Goal: Task Accomplishment & Management: Complete application form

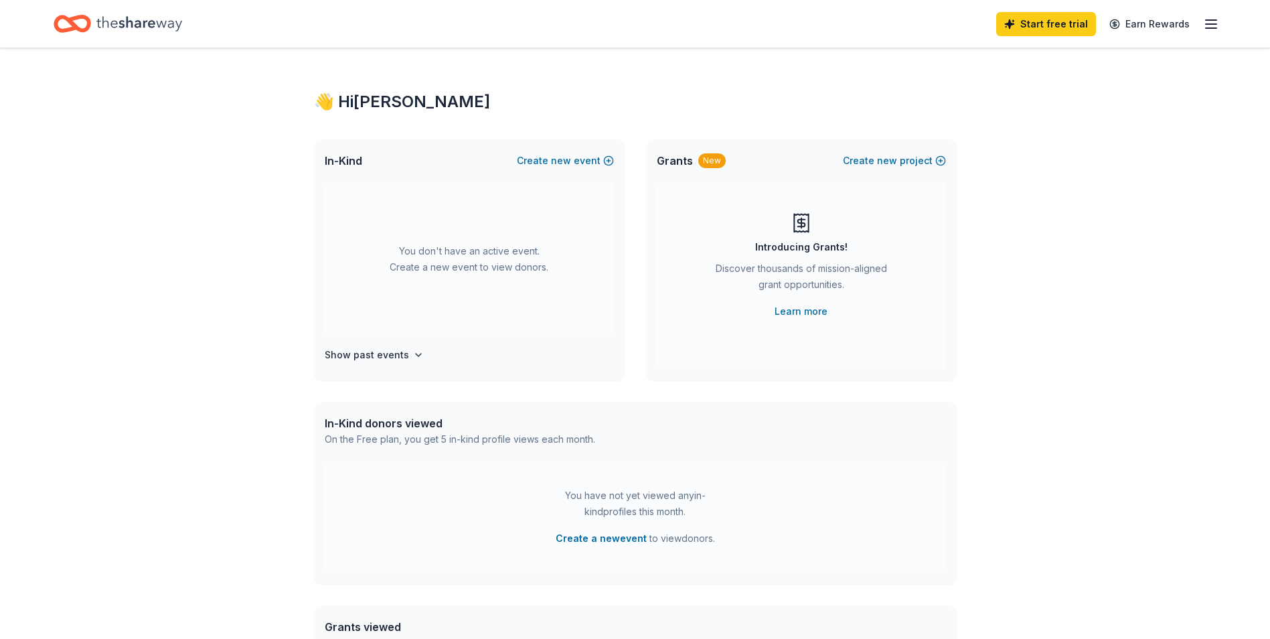
click at [141, 16] on icon "Home" at bounding box center [139, 23] width 86 height 27
click at [599, 162] on button "Create new event" at bounding box center [565, 161] width 97 height 16
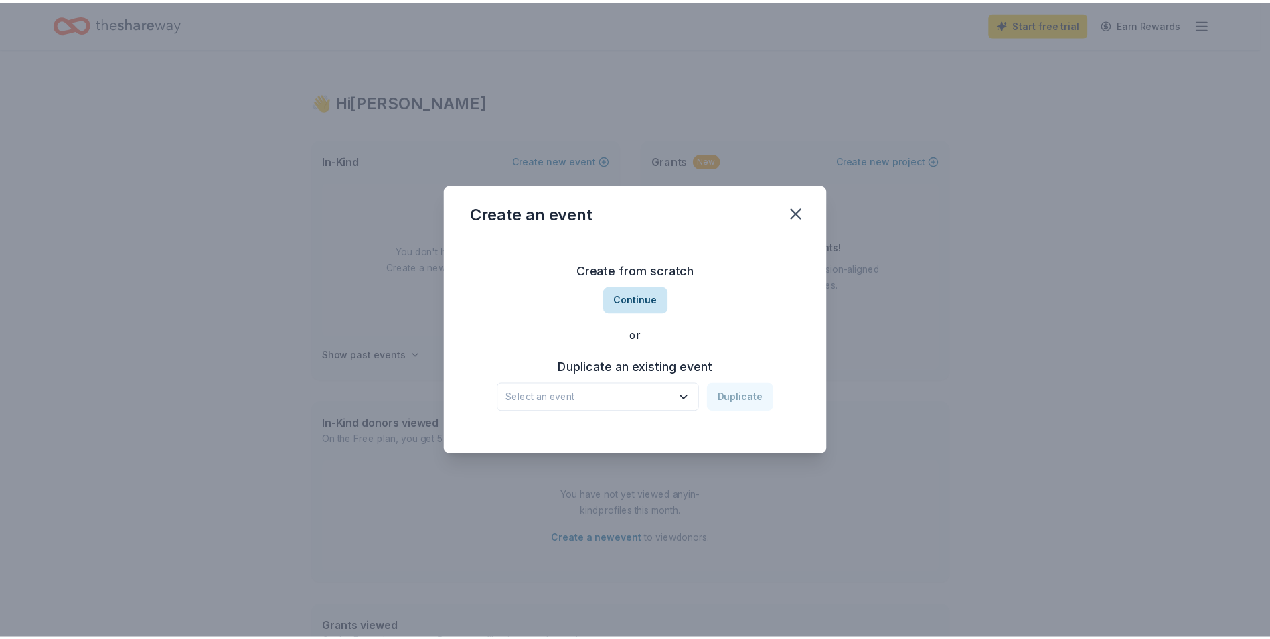
scroll to position [288, 0]
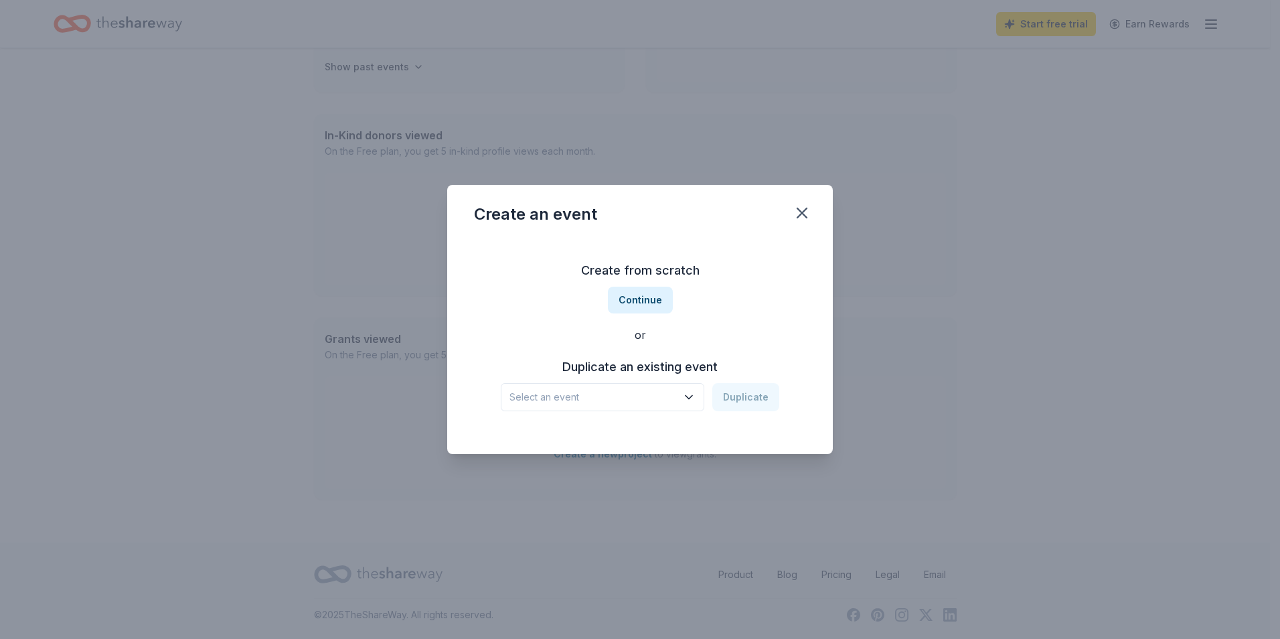
click at [597, 403] on span "Select an event" at bounding box center [593, 397] width 167 height 16
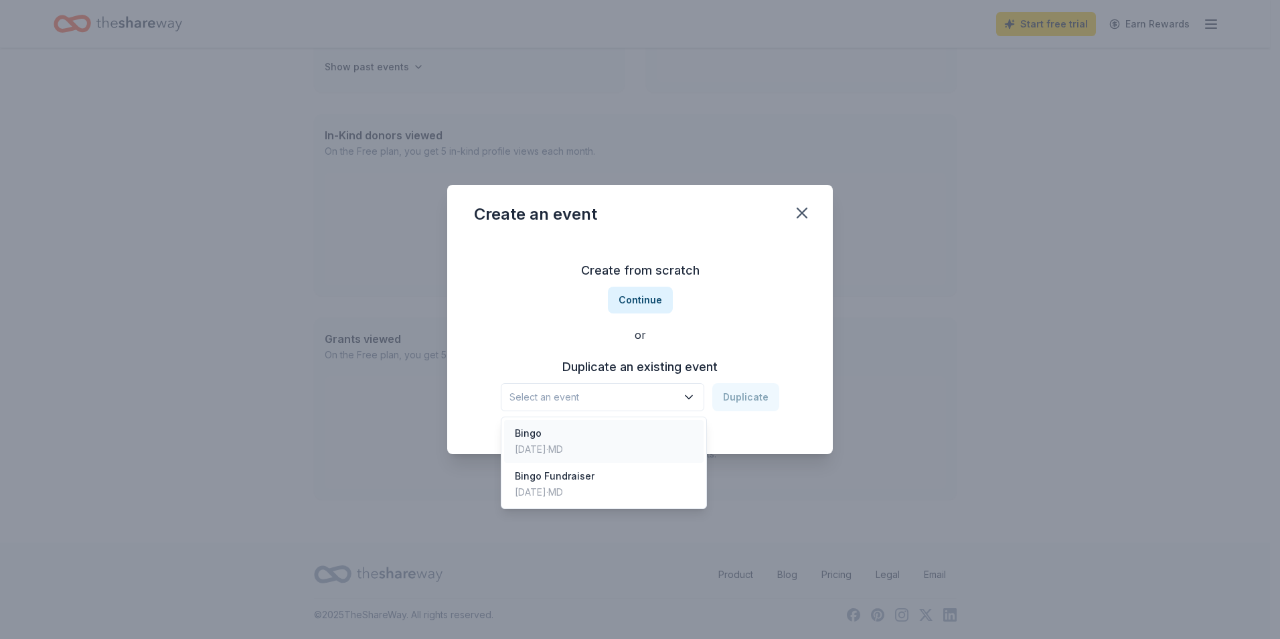
click at [563, 433] on div "Bingo" at bounding box center [539, 433] width 48 height 16
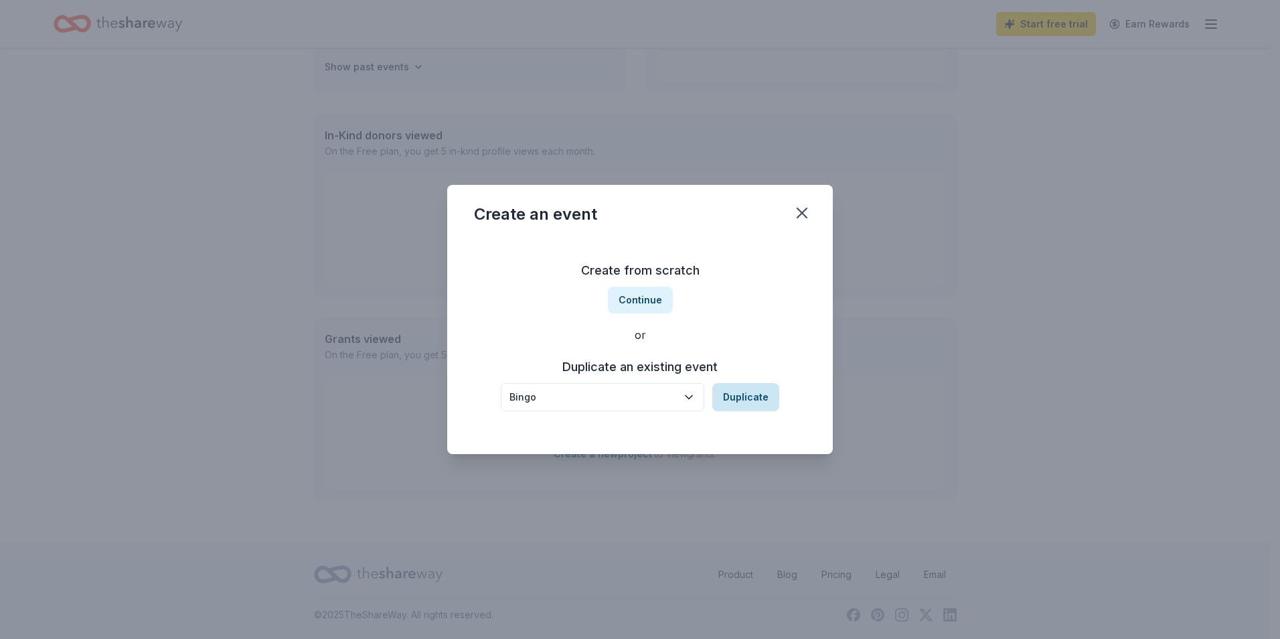
click at [761, 396] on button "Duplicate" at bounding box center [745, 397] width 67 height 28
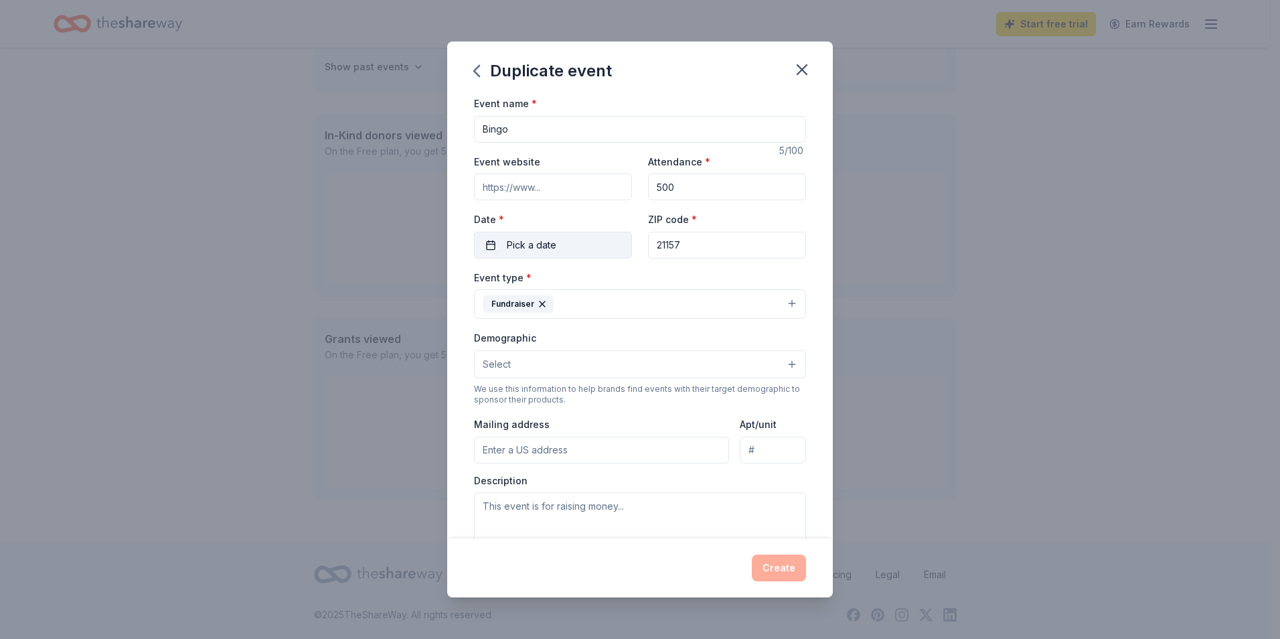
click at [538, 244] on span "Pick a date" at bounding box center [532, 245] width 50 height 16
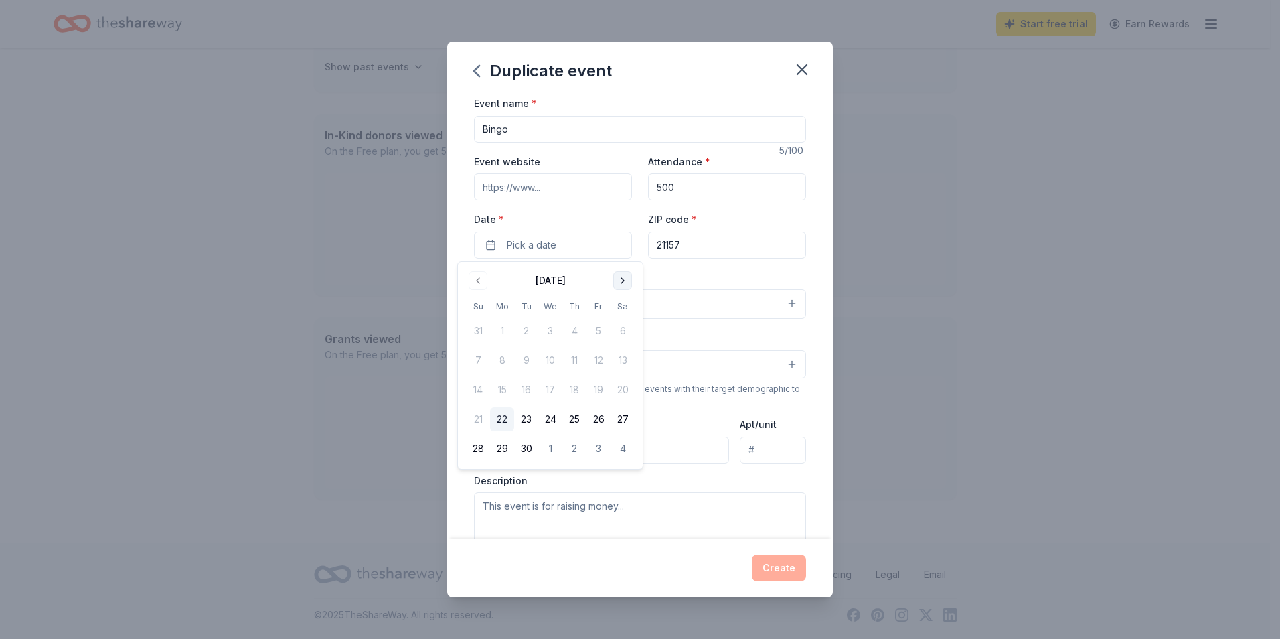
click at [619, 281] on button "Go to next month" at bounding box center [622, 280] width 19 height 19
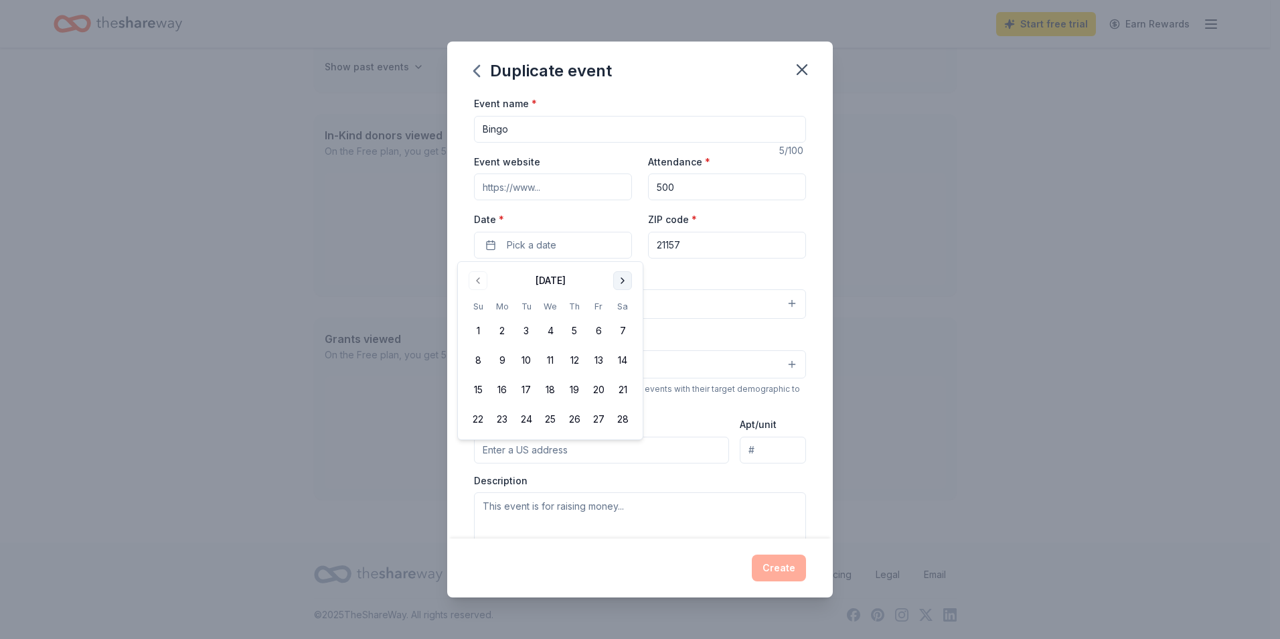
click at [619, 281] on button "Go to next month" at bounding box center [622, 280] width 19 height 19
click at [596, 335] on button "6" at bounding box center [599, 331] width 24 height 24
click at [784, 578] on button "Create" at bounding box center [779, 567] width 54 height 27
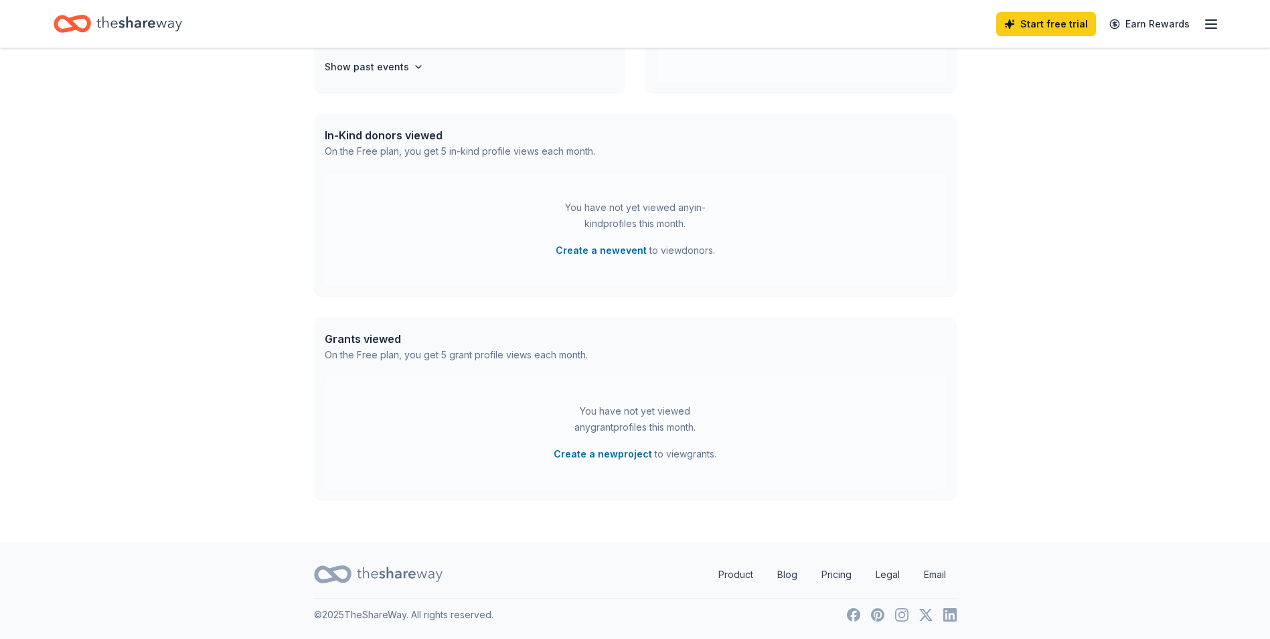
scroll to position [185, 0]
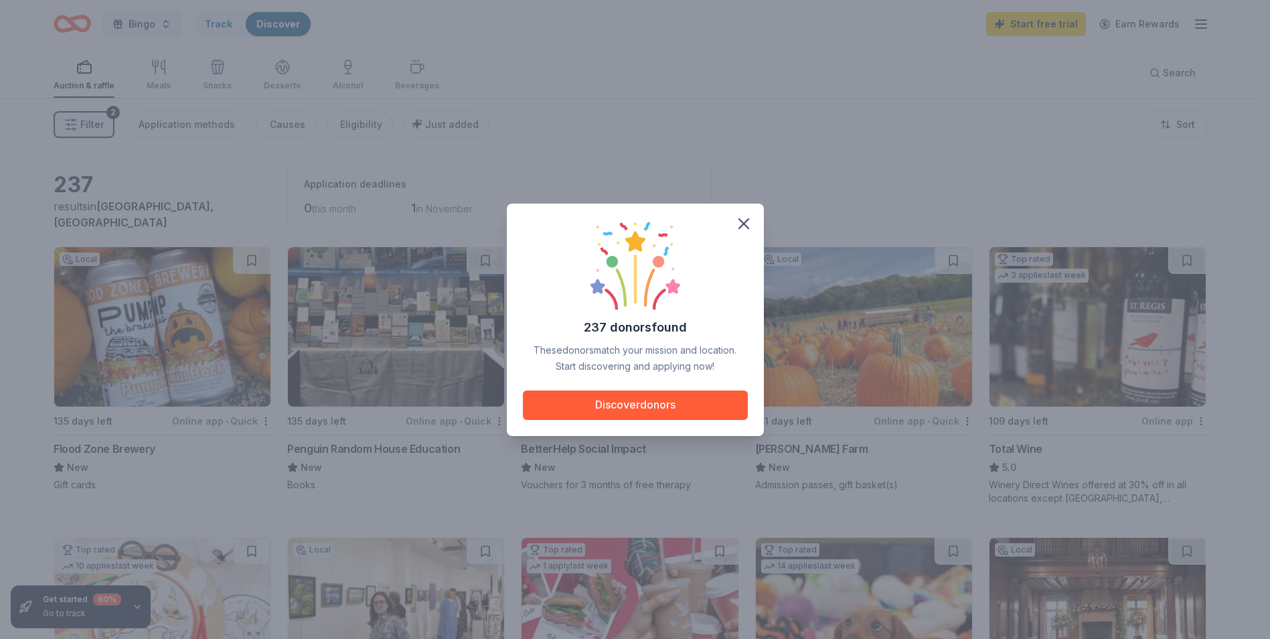
scroll to position [98, 0]
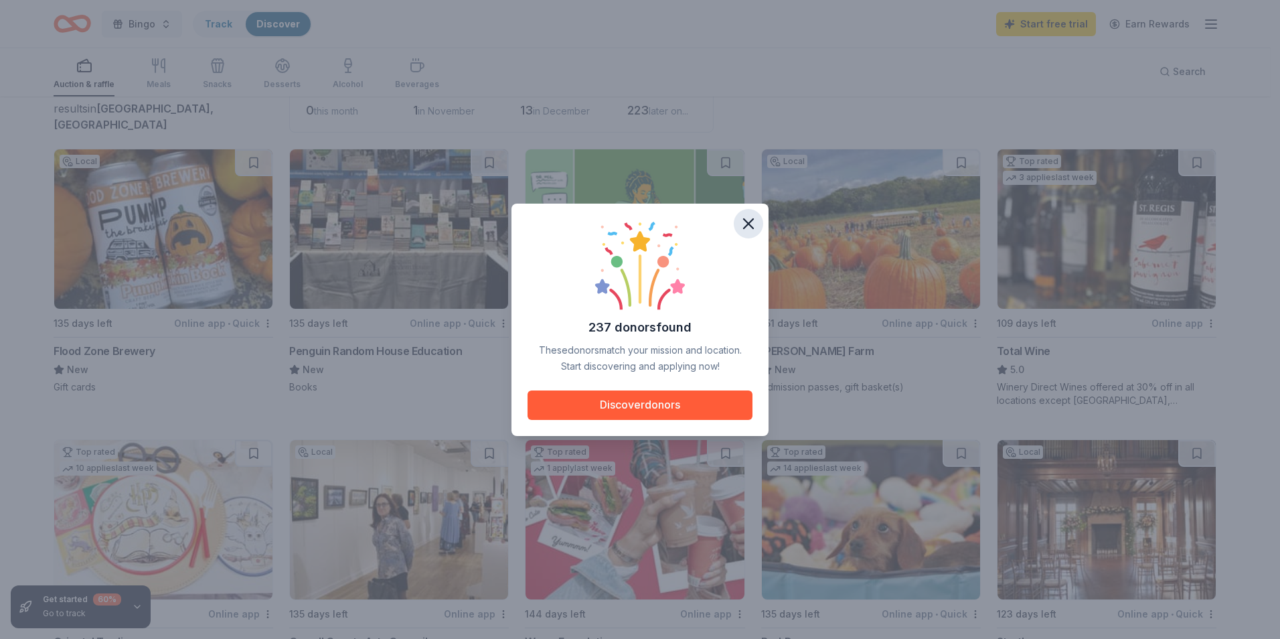
click at [747, 223] on icon "button" at bounding box center [748, 223] width 9 height 9
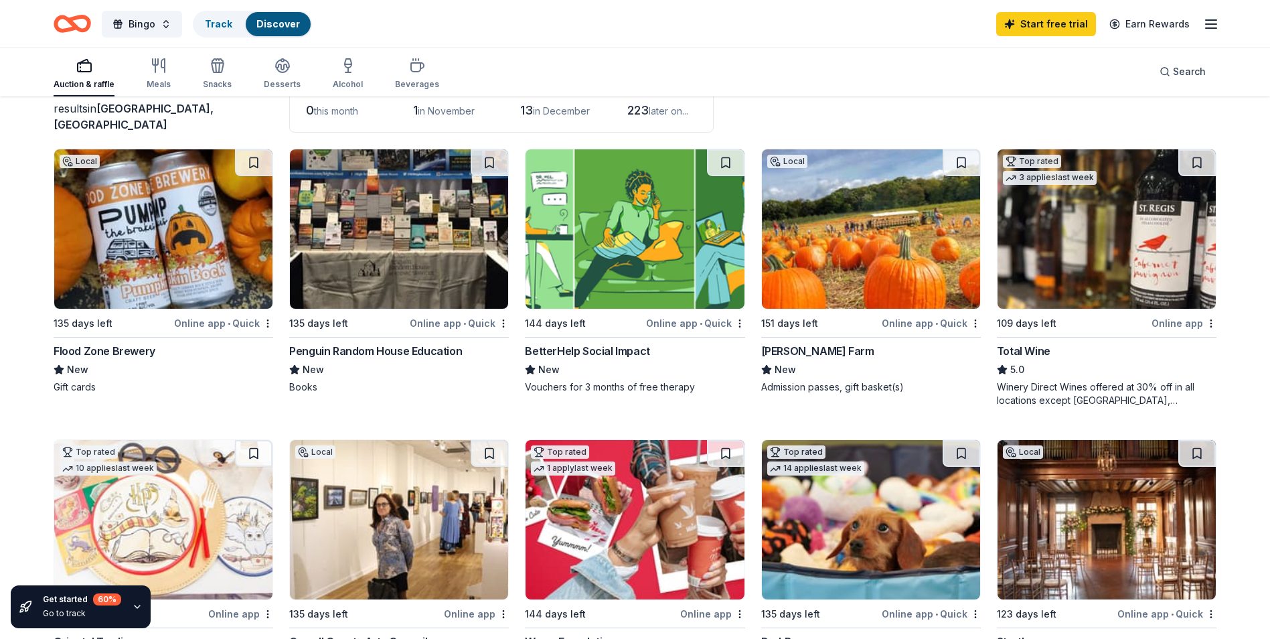
click at [345, 375] on div "New" at bounding box center [399, 370] width 220 height 16
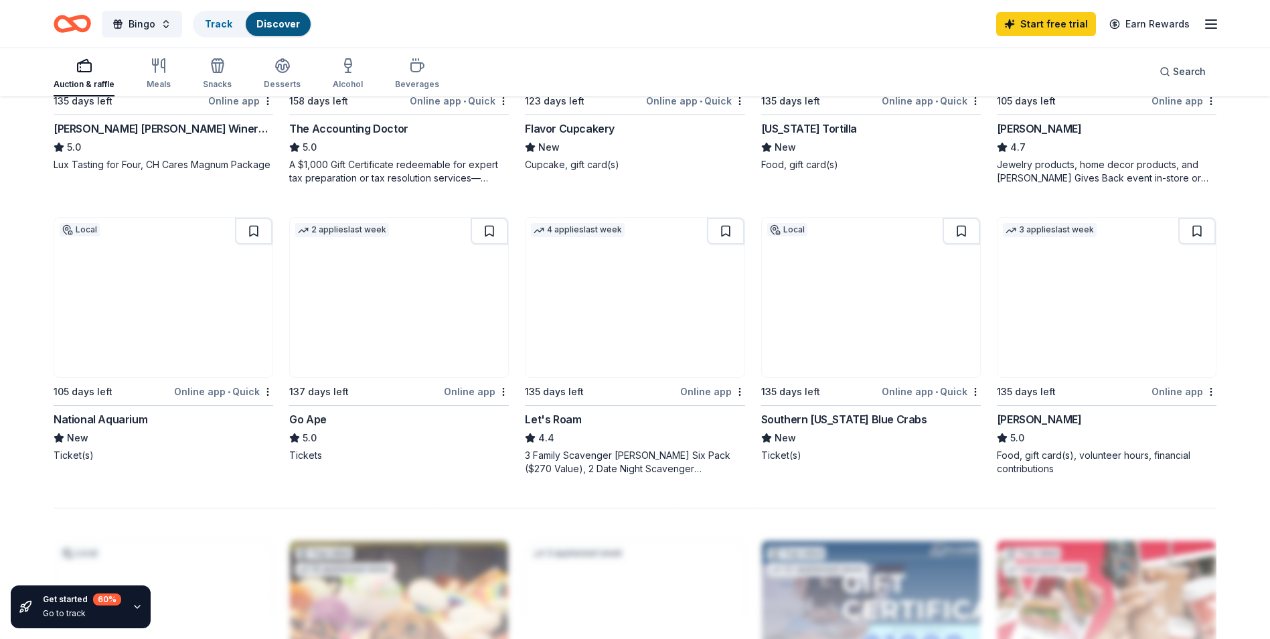
scroll to position [968, 0]
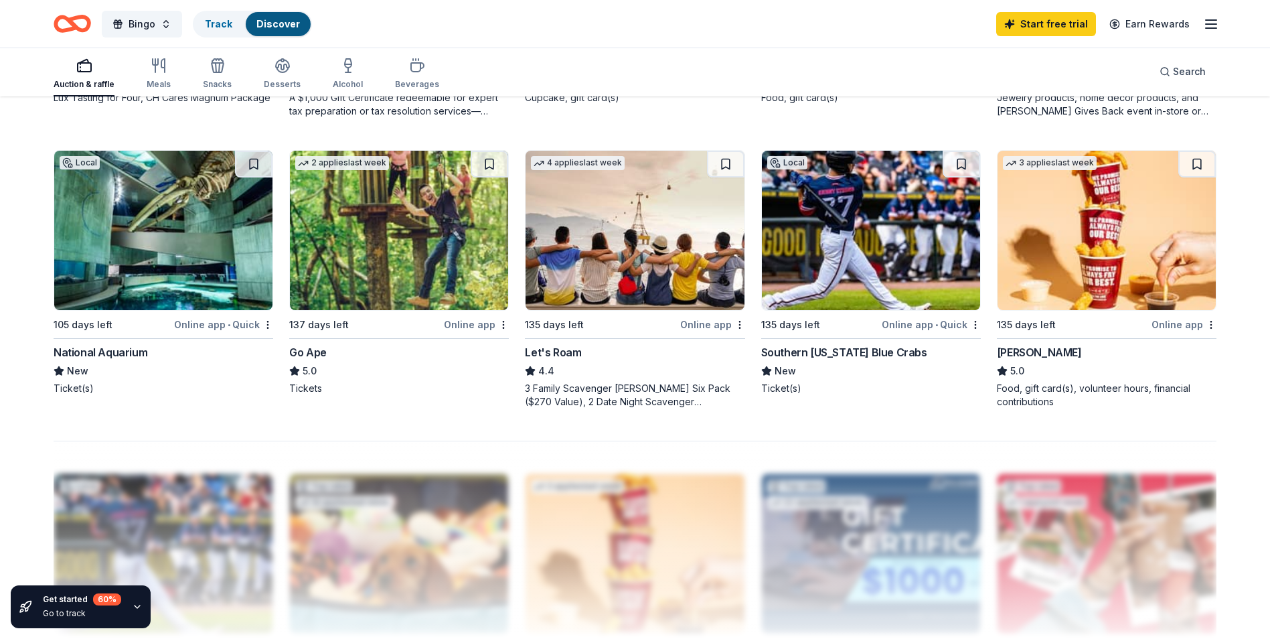
click at [114, 351] on div "National Aquarium" at bounding box center [101, 352] width 94 height 16
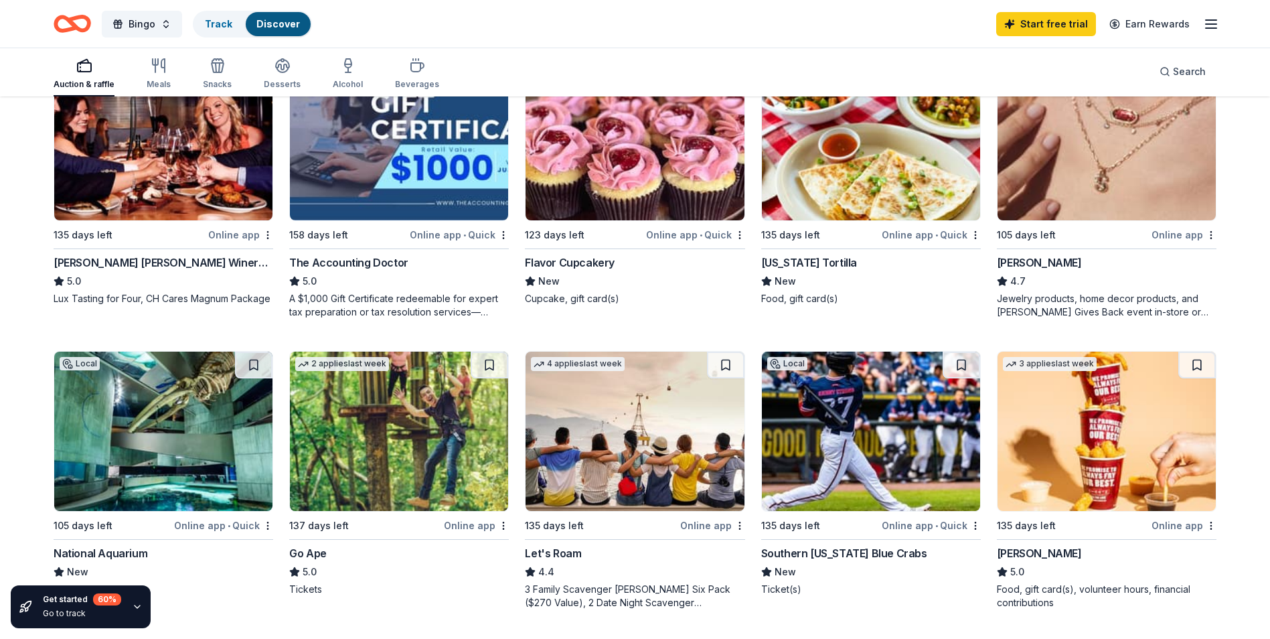
scroll to position [834, 0]
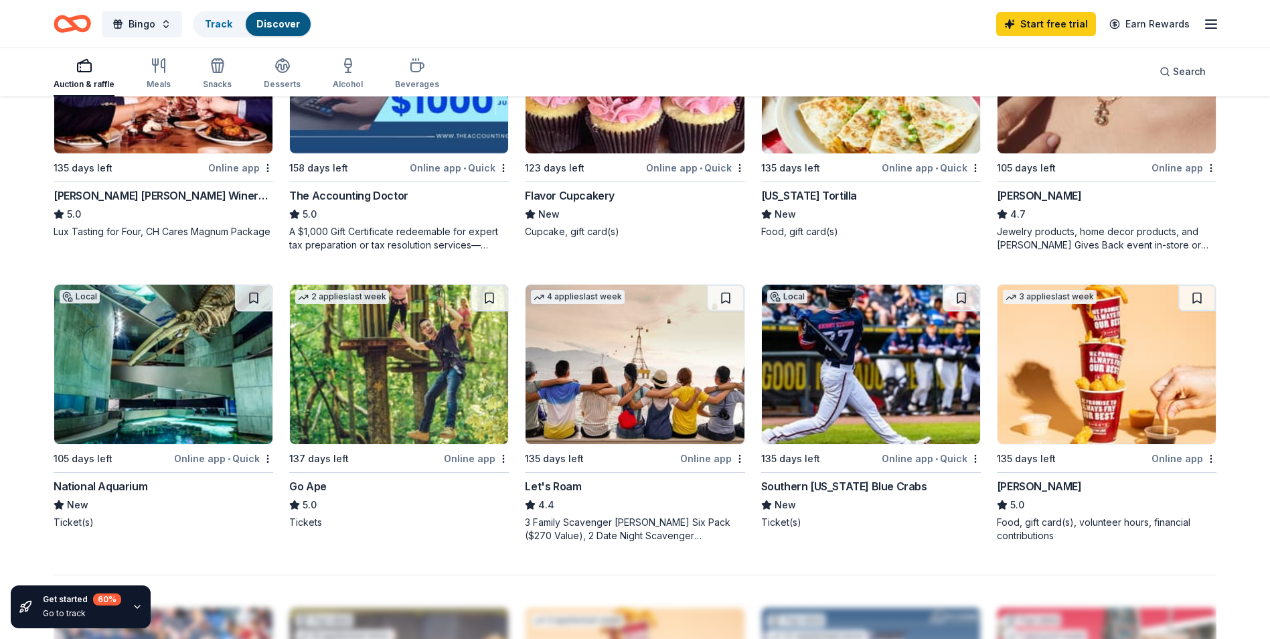
click at [407, 485] on div "Go Ape" at bounding box center [399, 486] width 220 height 16
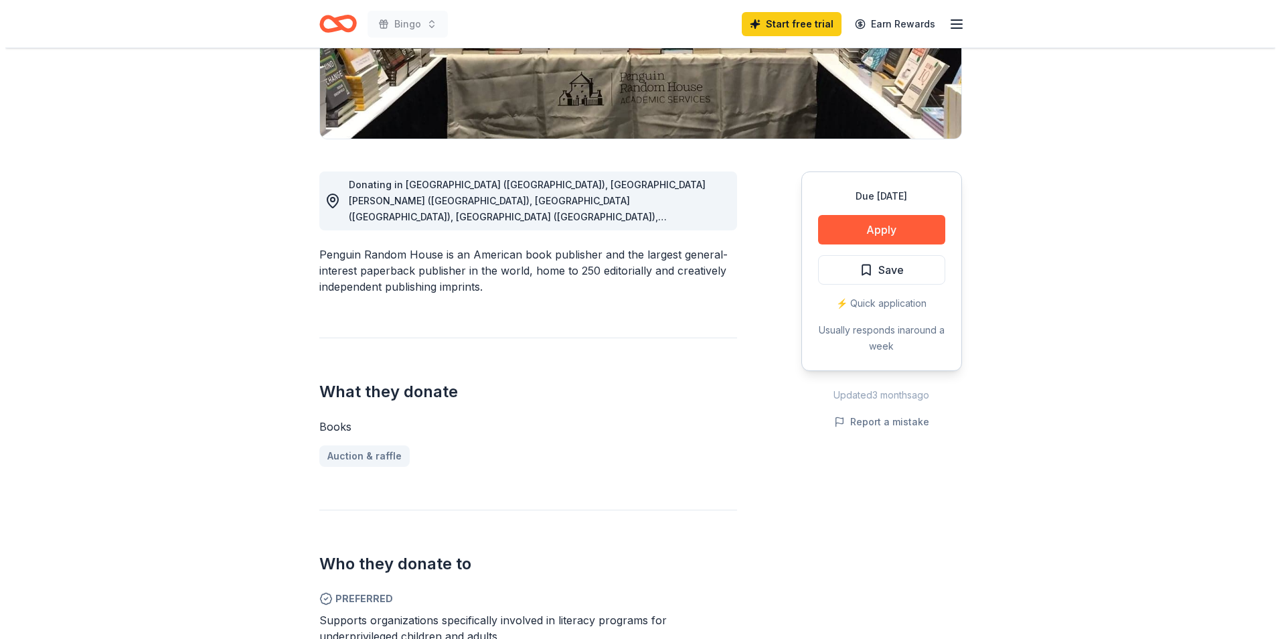
scroll to position [335, 0]
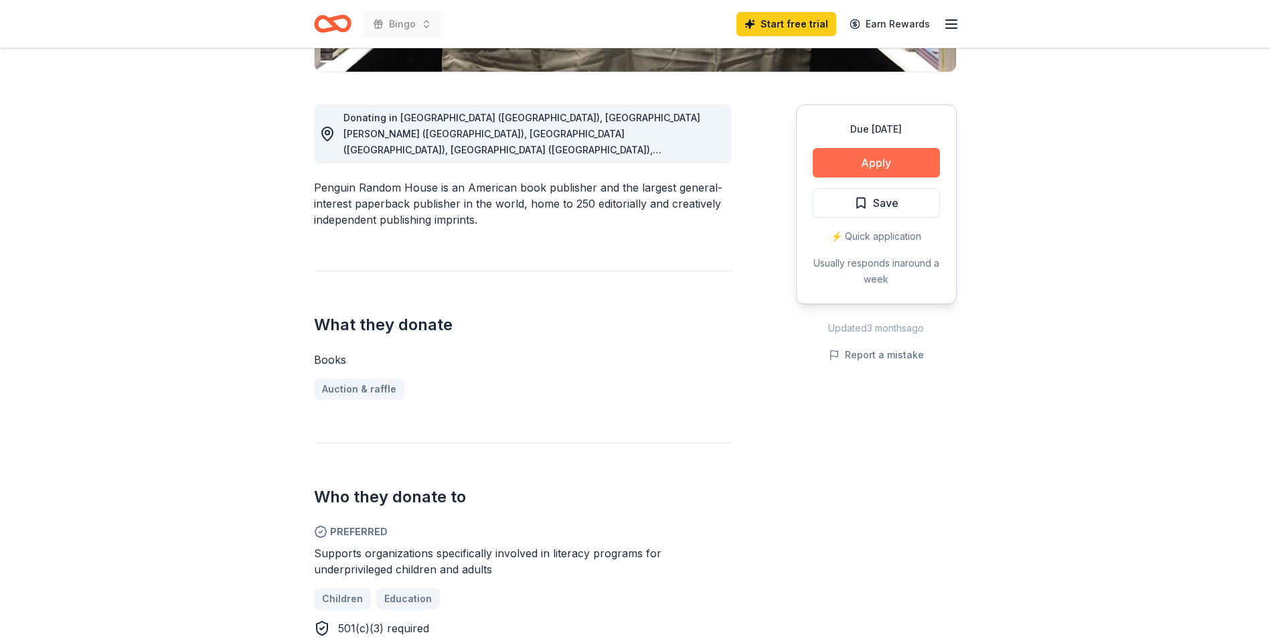
click at [863, 159] on button "Apply" at bounding box center [876, 162] width 127 height 29
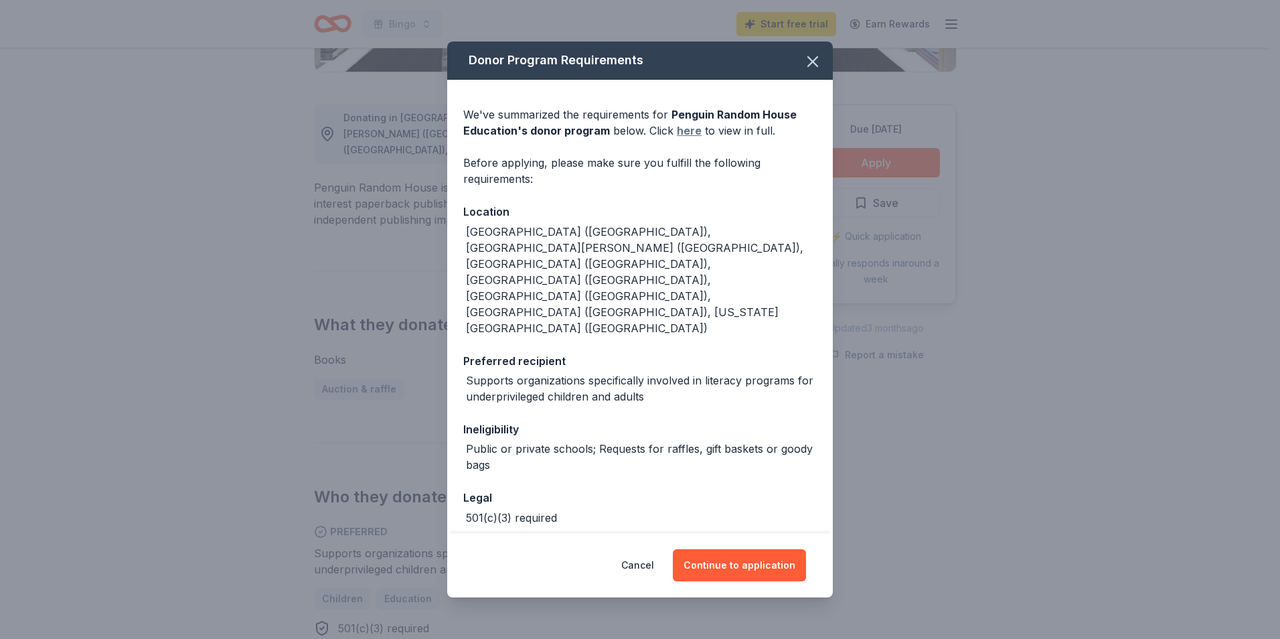
click at [689, 137] on link "here" at bounding box center [689, 131] width 25 height 16
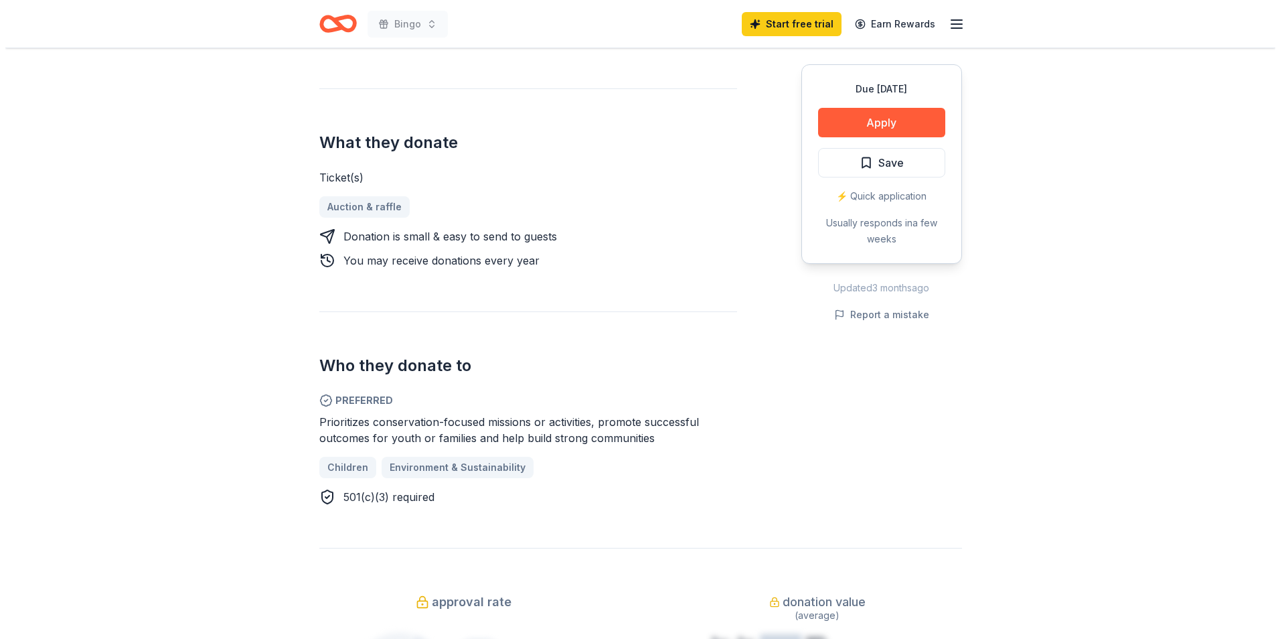
scroll to position [268, 0]
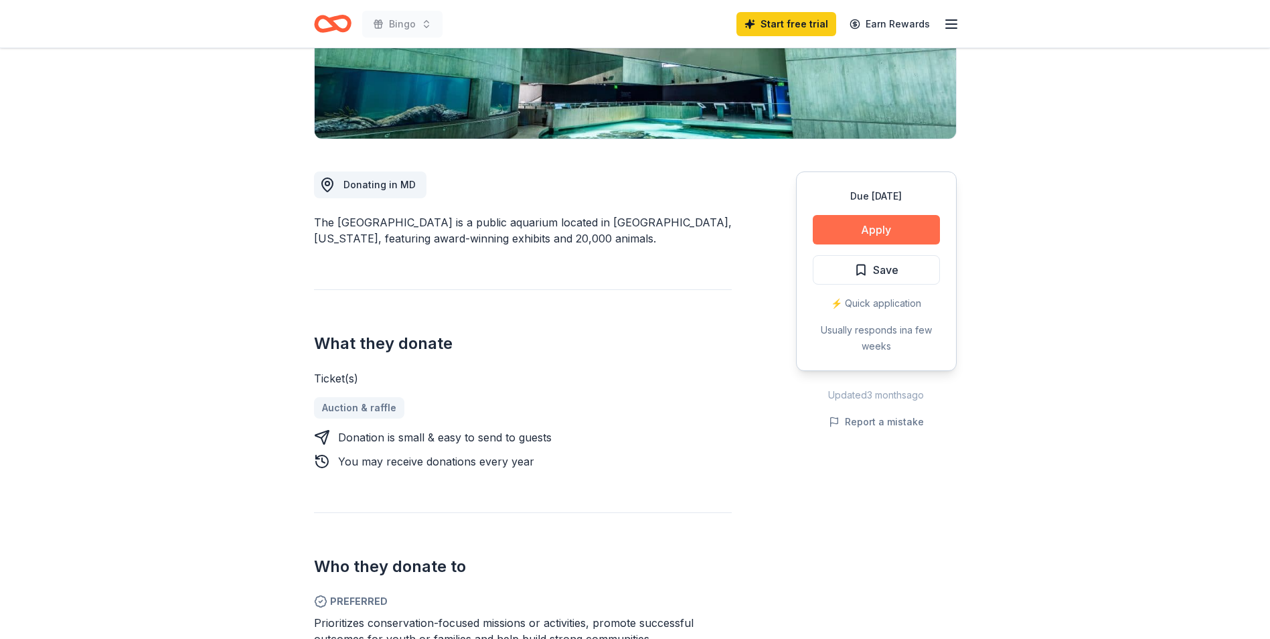
click at [849, 222] on button "Apply" at bounding box center [876, 229] width 127 height 29
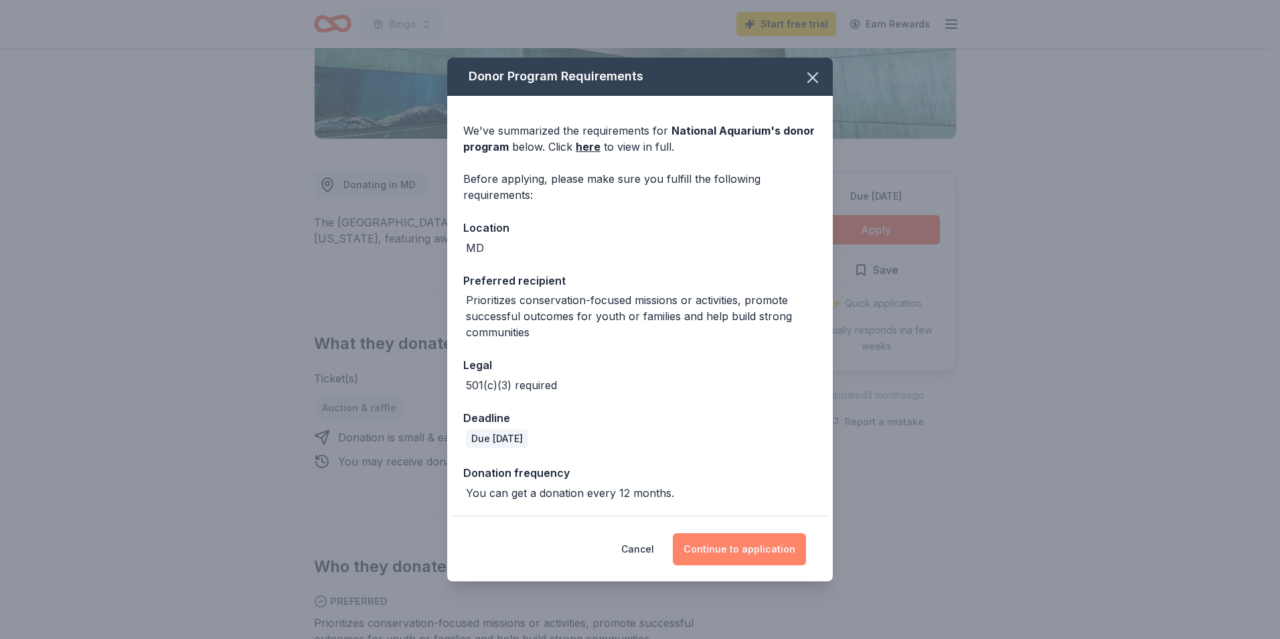
click at [745, 548] on button "Continue to application" at bounding box center [739, 549] width 133 height 32
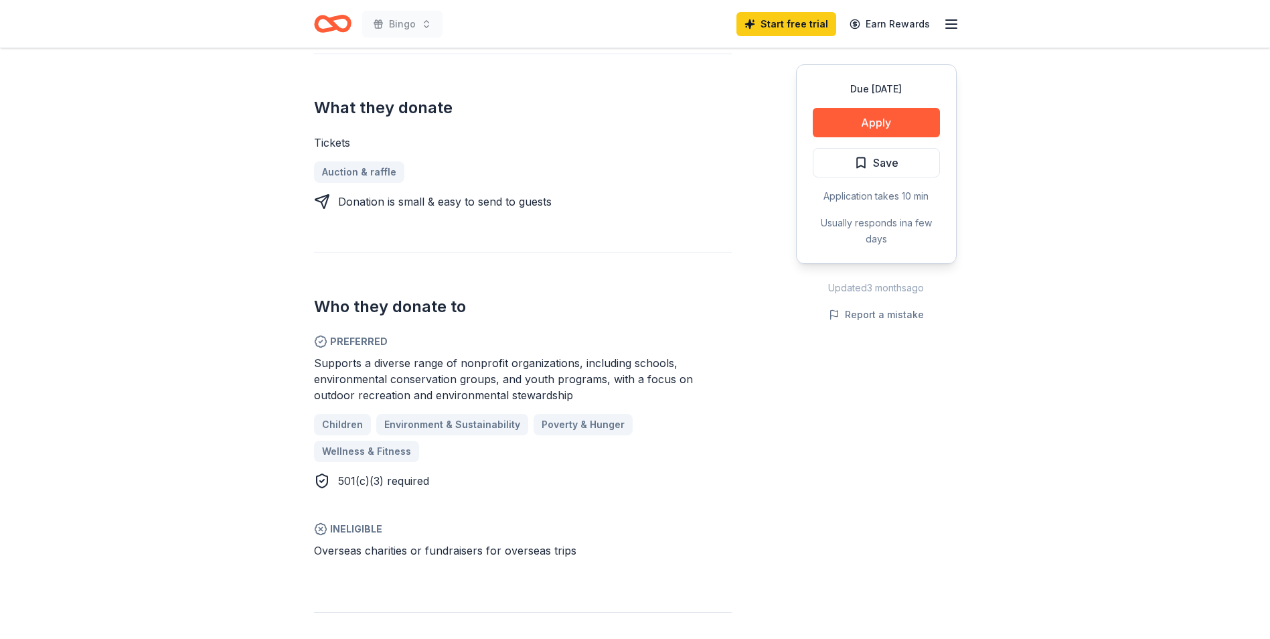
scroll to position [469, 0]
